Goal: Use online tool/utility: Utilize a website feature to perform a specific function

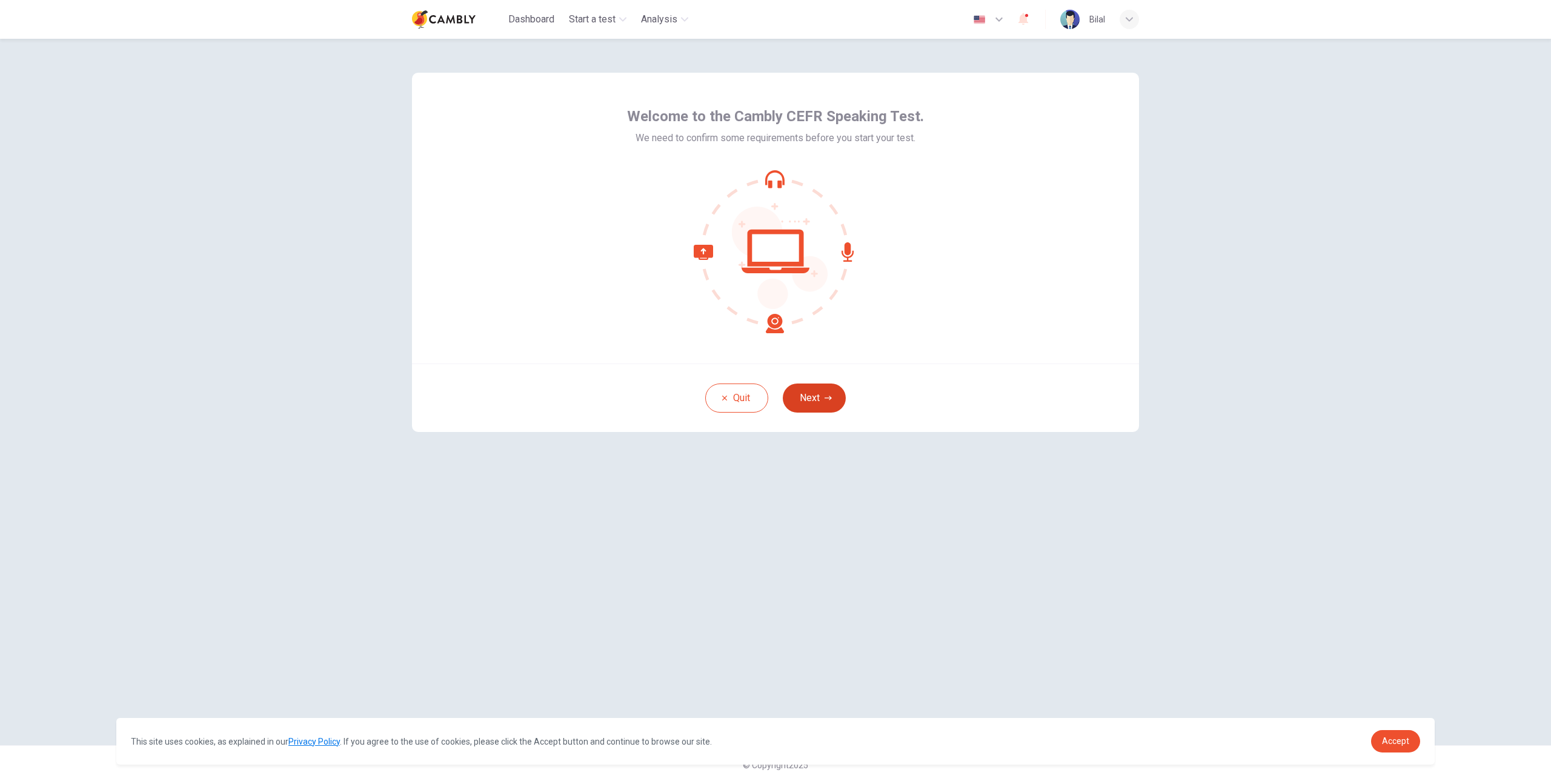
click at [820, 399] on button "Next" at bounding box center [814, 398] width 63 height 29
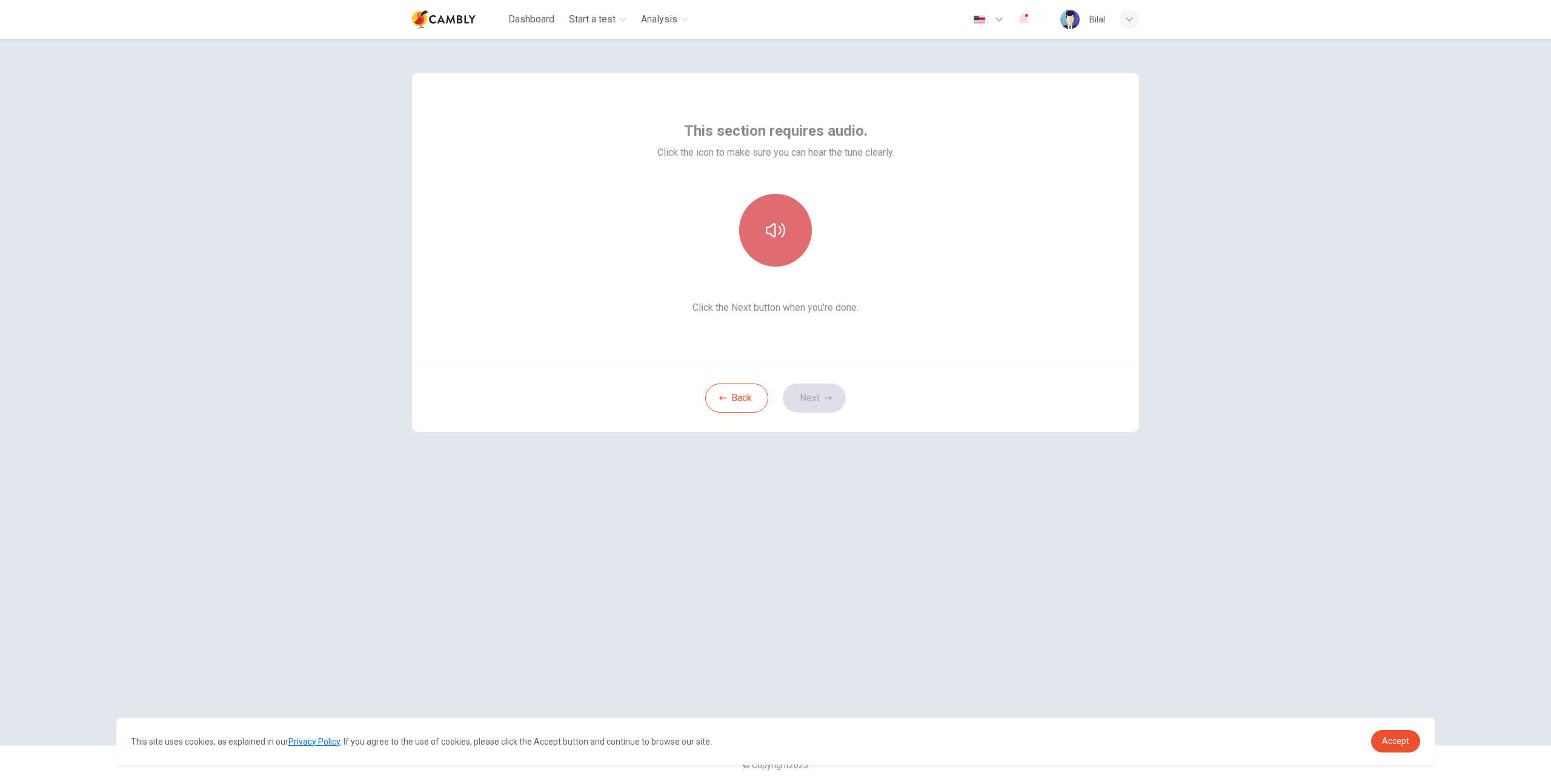
click at [780, 232] on icon "button" at bounding box center [776, 230] width 19 height 14
click at [821, 397] on button "Next" at bounding box center [814, 398] width 63 height 29
click at [784, 233] on h6 "Record" at bounding box center [776, 240] width 27 height 14
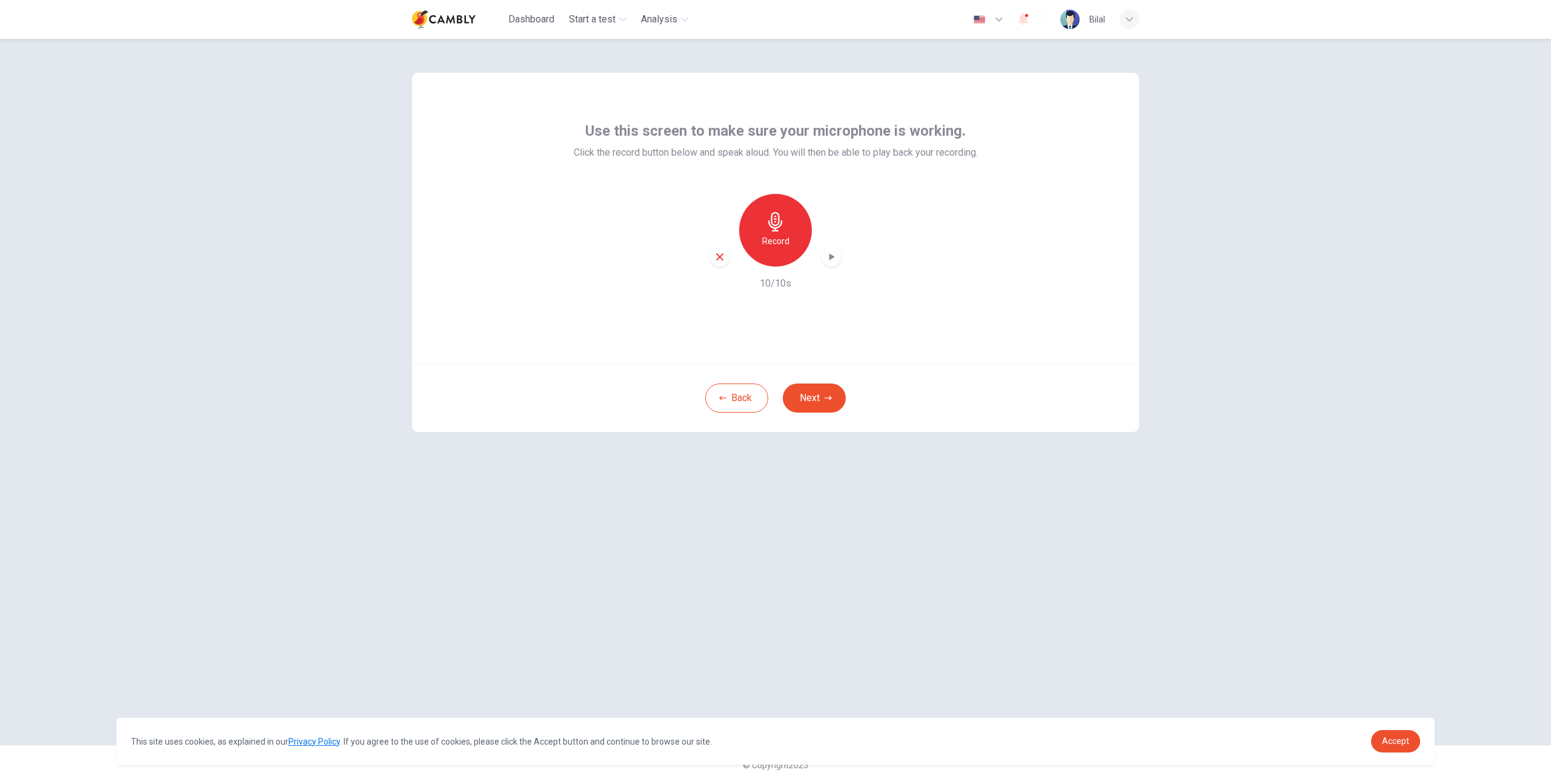
click at [830, 259] on icon "button" at bounding box center [831, 257] width 12 height 12
click at [809, 401] on button "Next" at bounding box center [814, 398] width 63 height 29
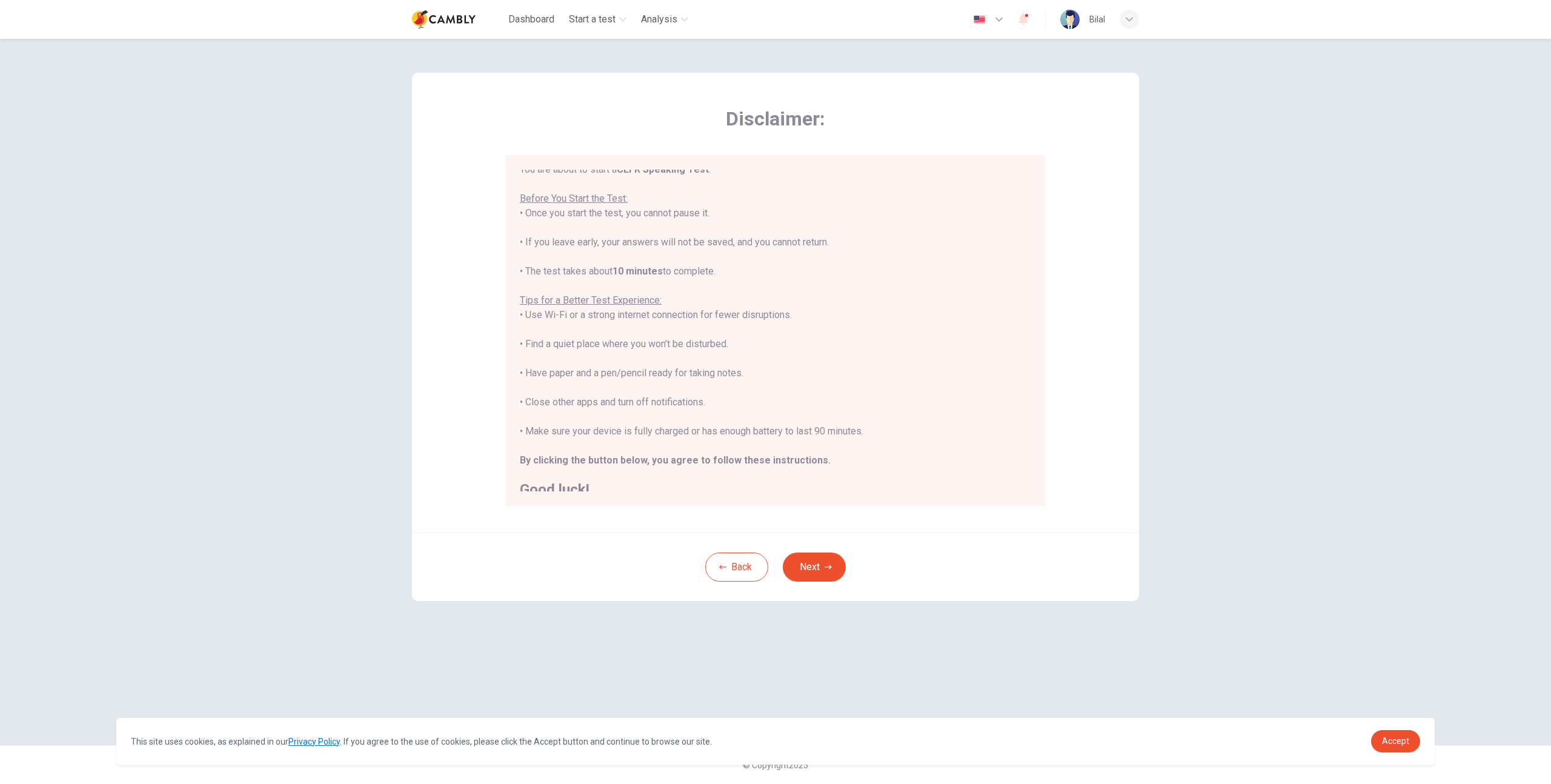
scroll to position [14, 0]
click at [967, 551] on div "Back Next" at bounding box center [776, 566] width 727 height 68
click at [814, 565] on button "Next" at bounding box center [814, 567] width 63 height 29
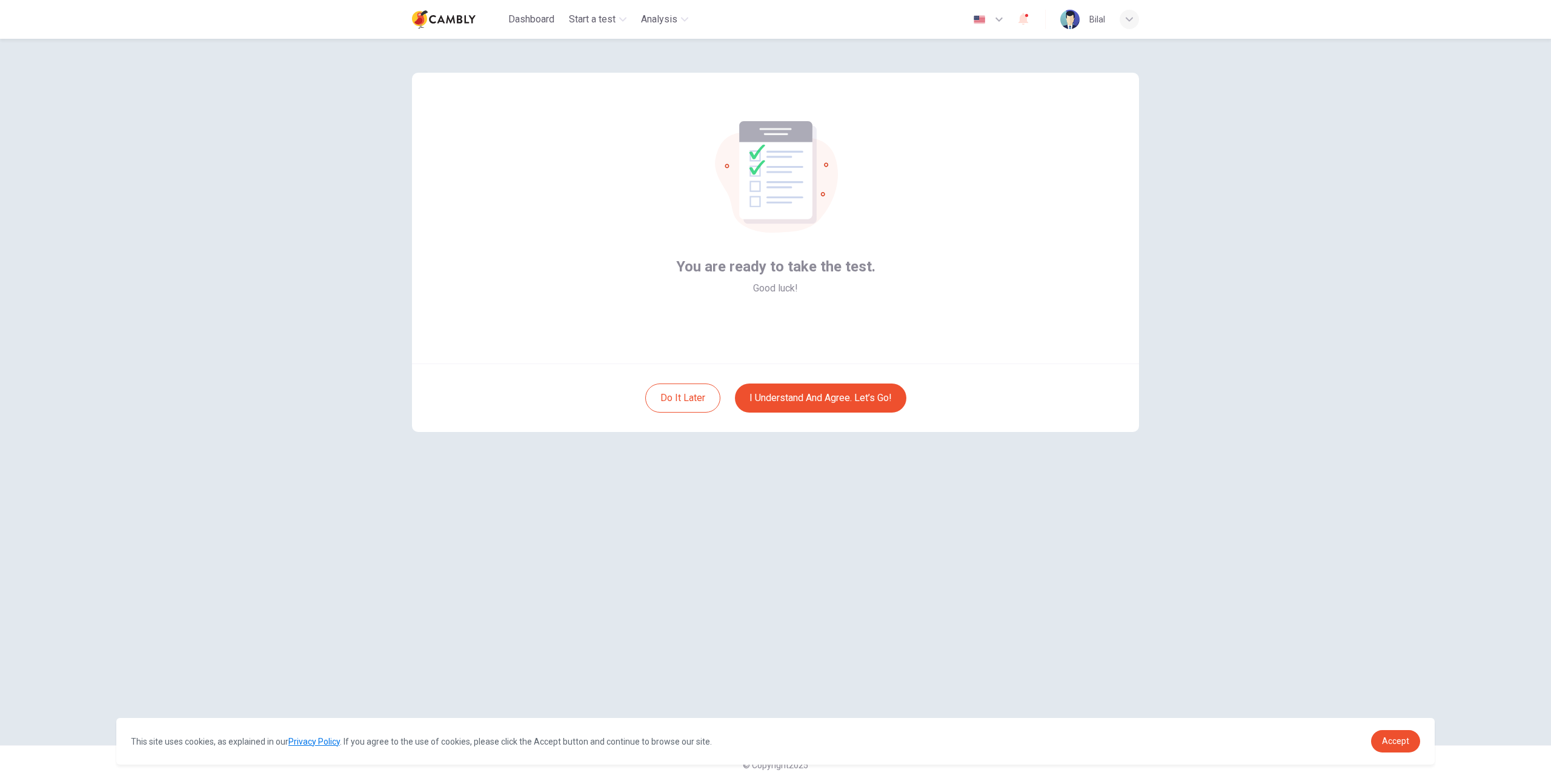
click at [992, 358] on div "You are ready to take the test. Good luck!" at bounding box center [776, 217] width 727 height 291
click at [918, 277] on div "You are ready to take the test. Good luck!" at bounding box center [776, 217] width 727 height 291
click at [916, 277] on div "You are ready to take the test. Good luck!" at bounding box center [776, 217] width 727 height 291
click at [912, 313] on div "You are ready to take the test. Good luck!" at bounding box center [776, 217] width 727 height 291
click at [890, 335] on div "You are ready to take the test. Good luck!" at bounding box center [776, 217] width 727 height 291
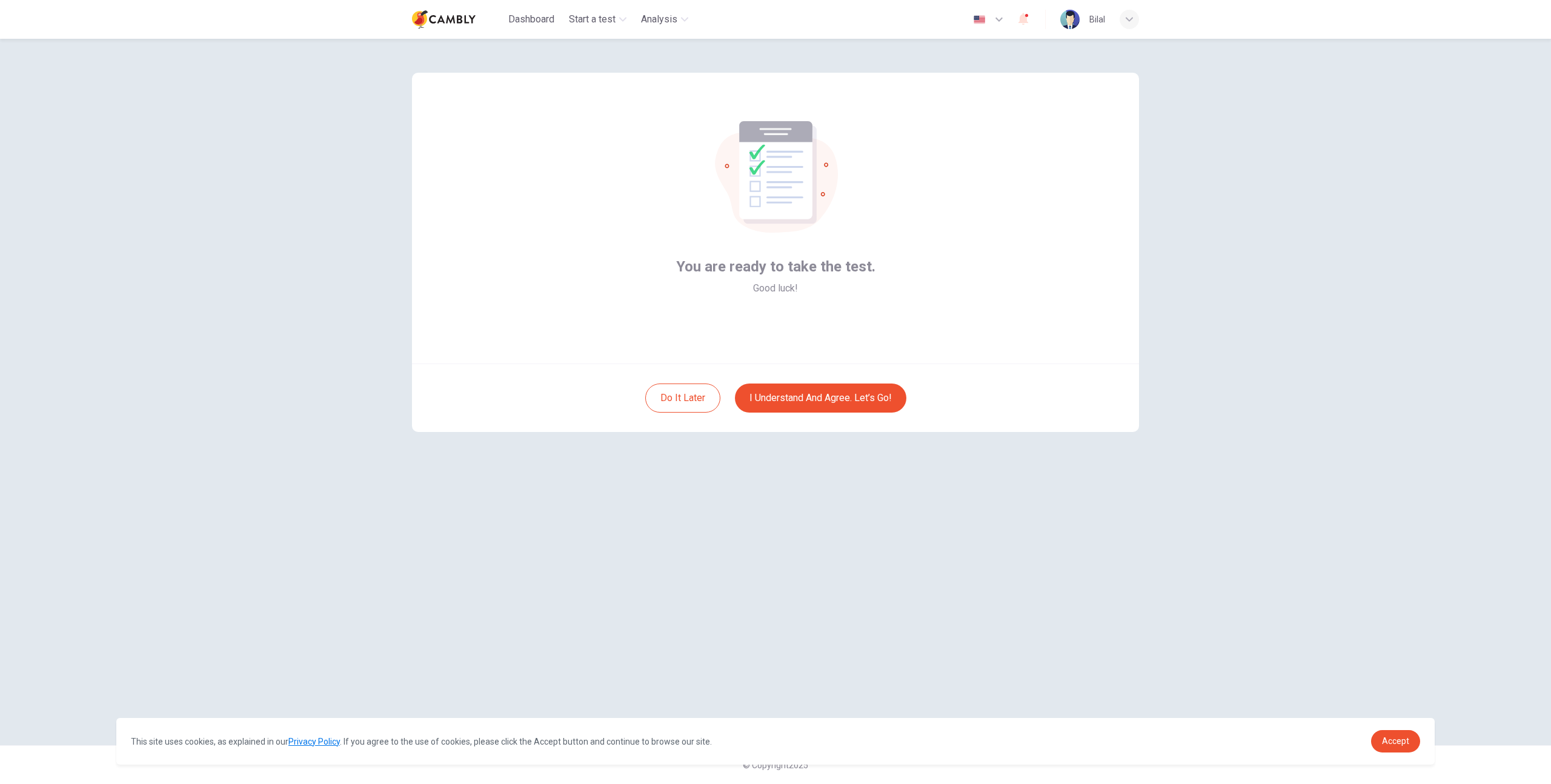
click at [876, 329] on div "You are ready to take the test. Good luck!" at bounding box center [776, 217] width 727 height 291
click at [1398, 734] on link "Accept" at bounding box center [1394, 741] width 49 height 22
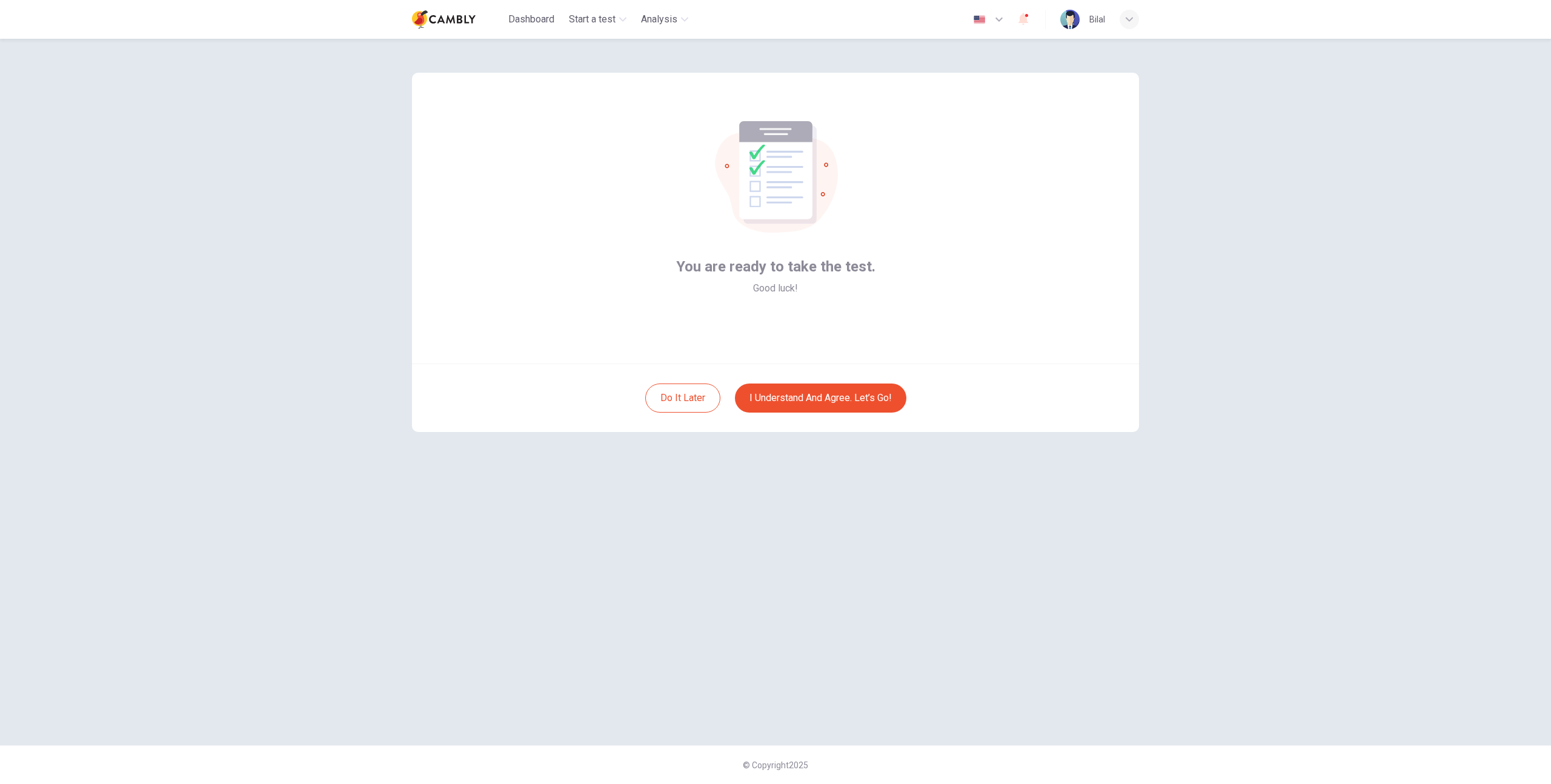
click at [1002, 370] on div "Do it later I understand and agree. Let’s go!" at bounding box center [776, 397] width 727 height 68
click at [851, 394] on button "I understand and agree. Let’s go!" at bounding box center [821, 398] width 172 height 29
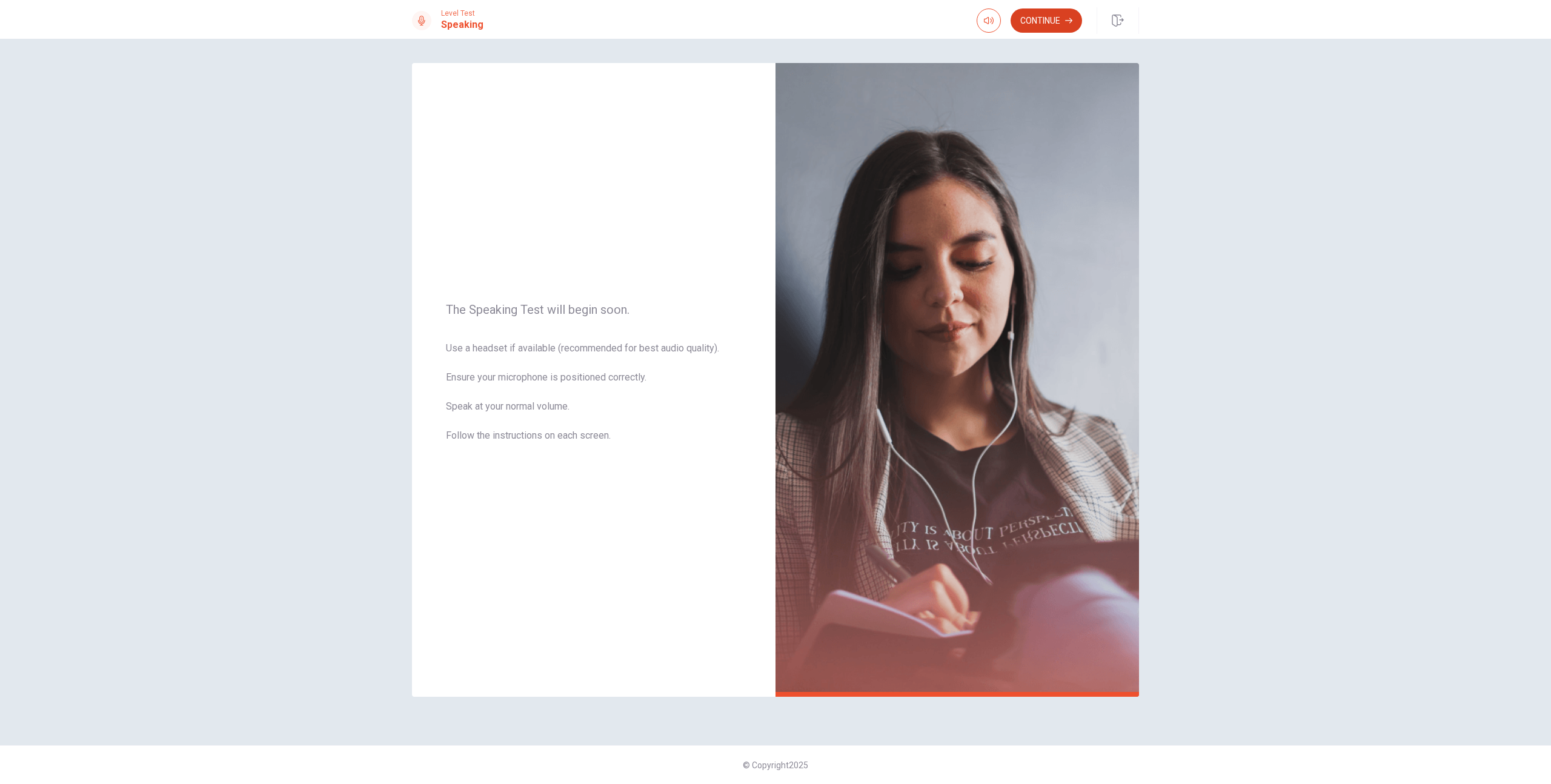
click at [1047, 20] on button "Continue" at bounding box center [1046, 20] width 72 height 24
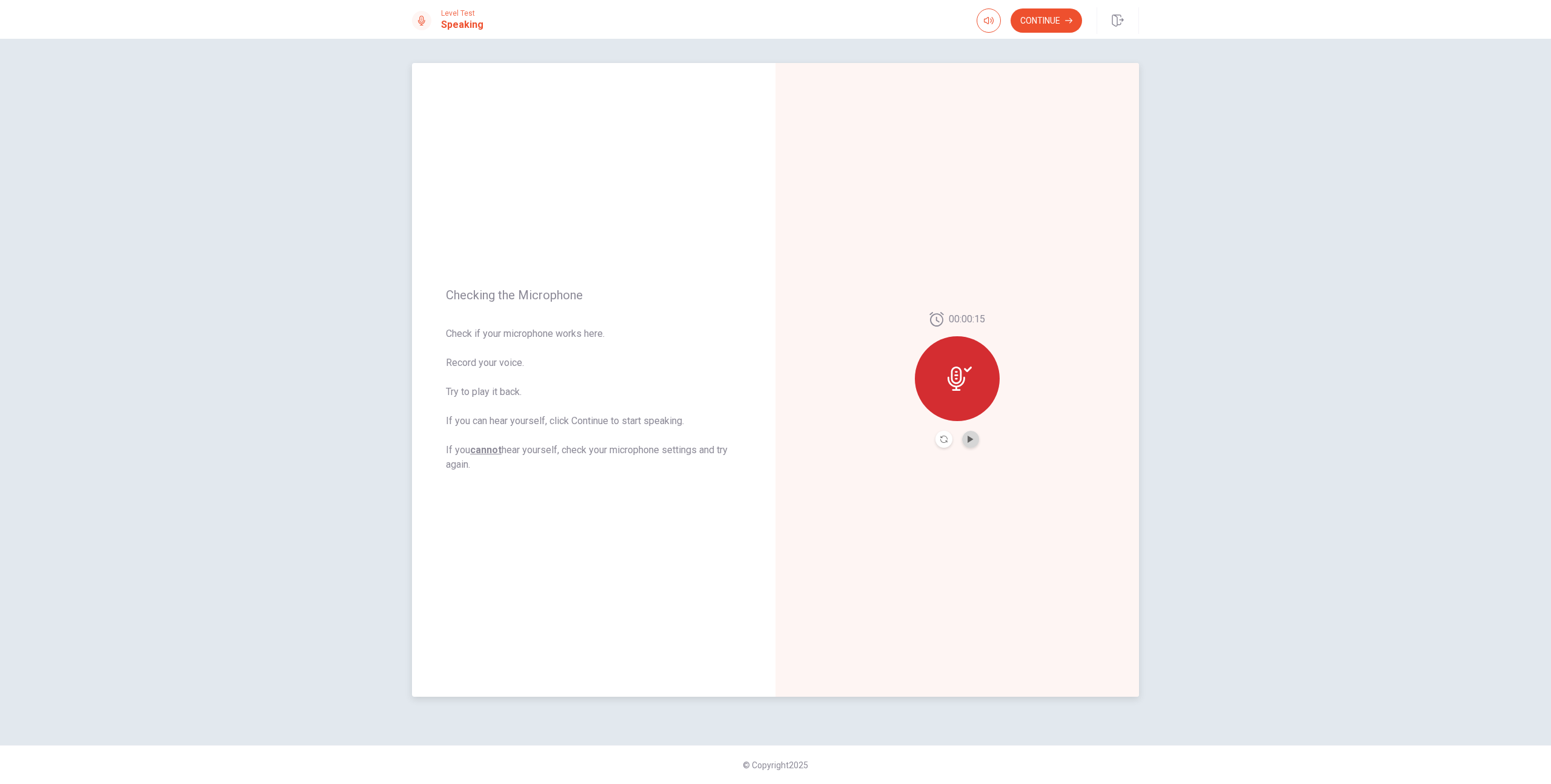
click at [975, 439] on button "Play Audio" at bounding box center [970, 438] width 17 height 17
click at [1051, 24] on button "Continue" at bounding box center [1046, 20] width 72 height 24
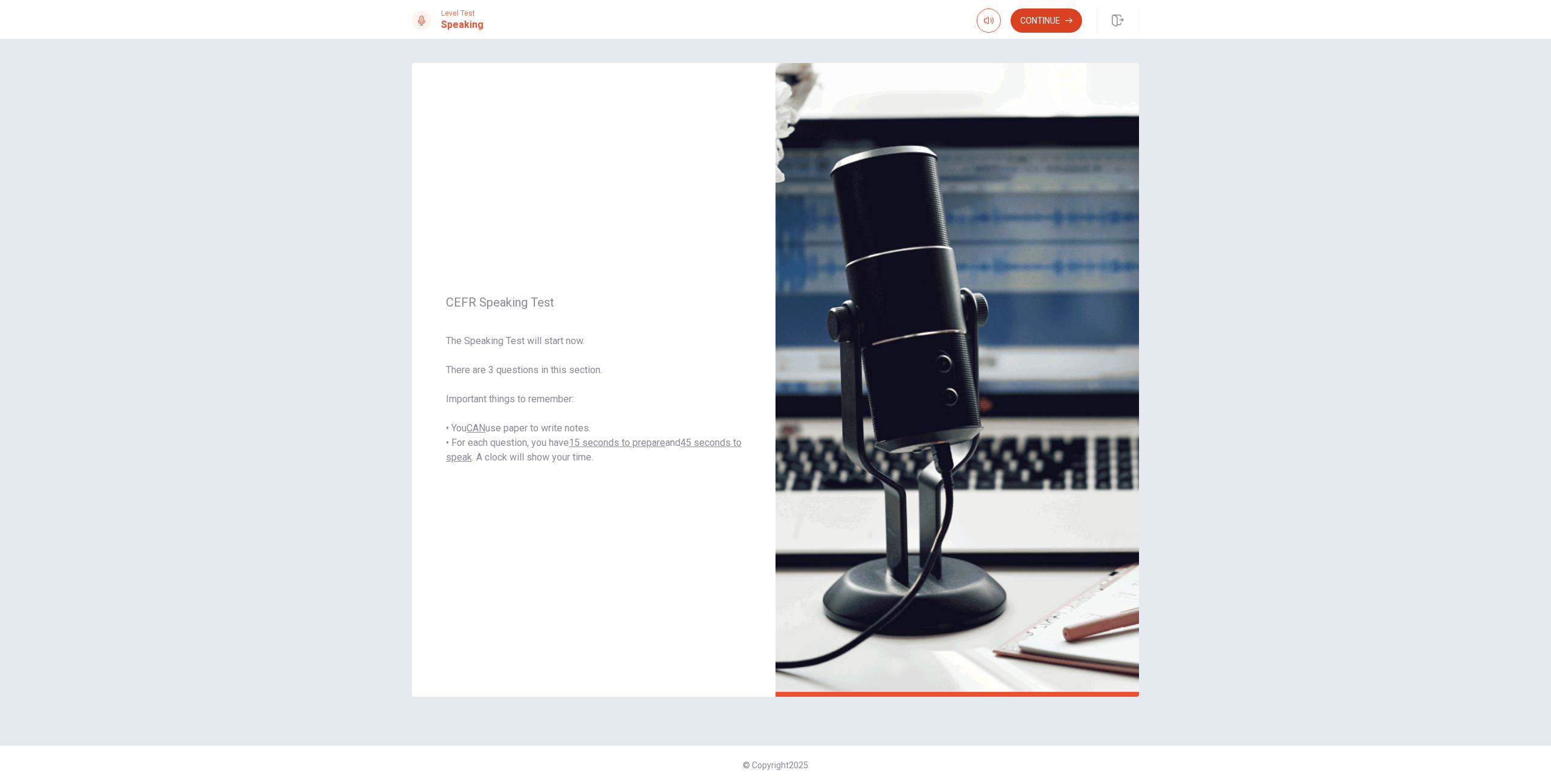
click at [1061, 23] on button "Continue" at bounding box center [1046, 20] width 72 height 24
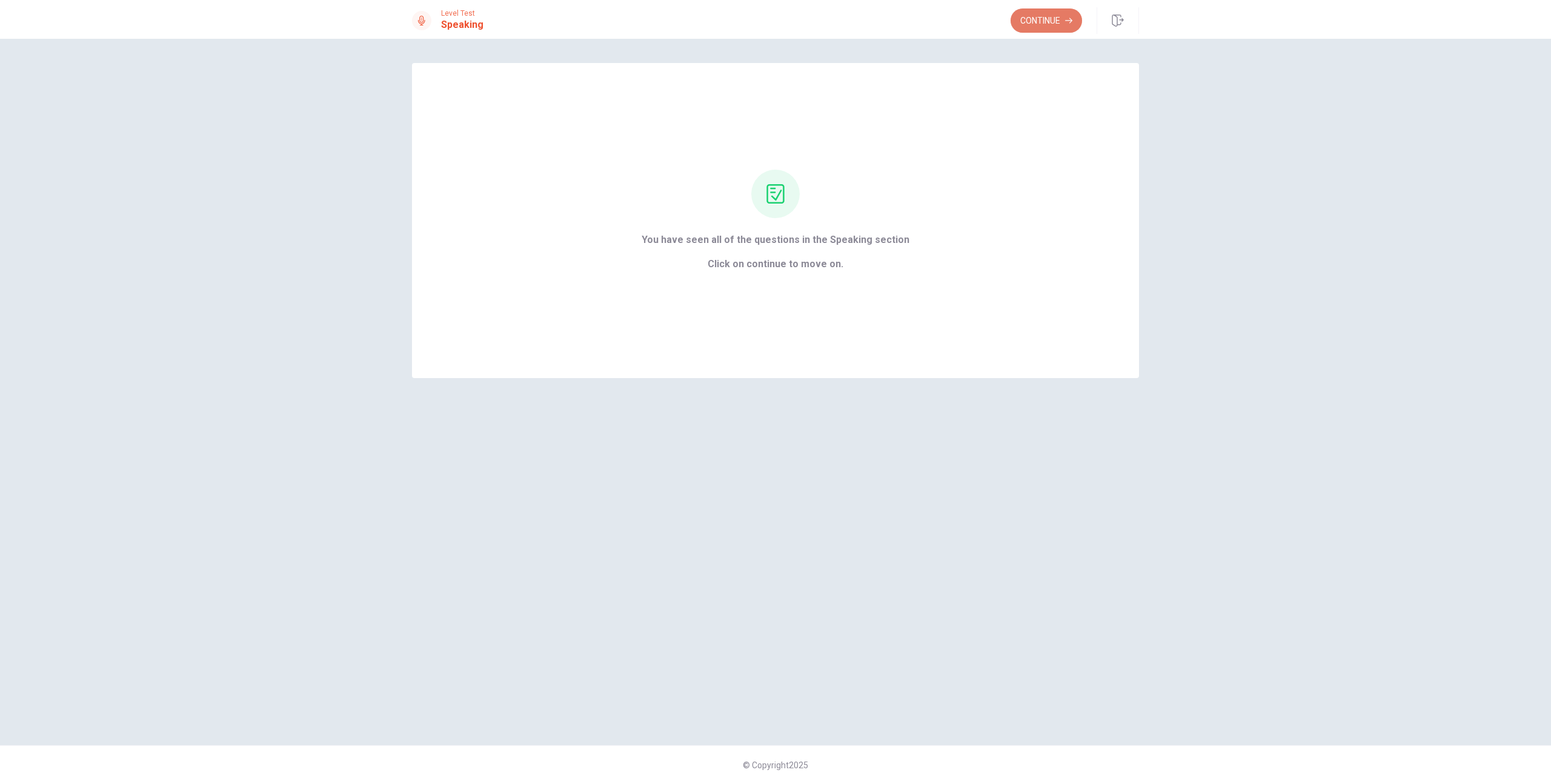
click at [1058, 26] on button "Continue" at bounding box center [1046, 20] width 72 height 24
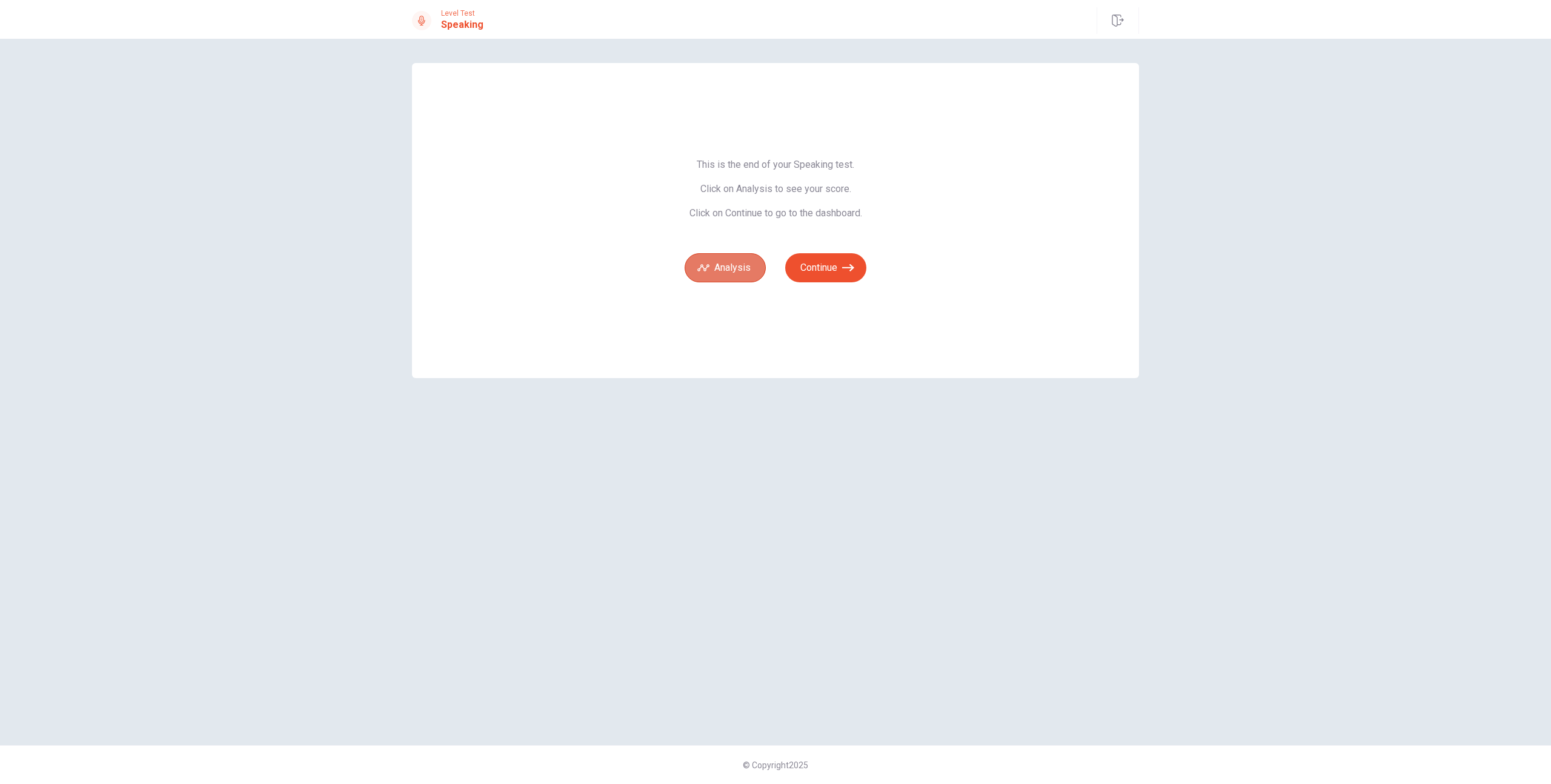
click at [711, 269] on button "Analysis" at bounding box center [725, 267] width 81 height 29
